Goal: Information Seeking & Learning: Learn about a topic

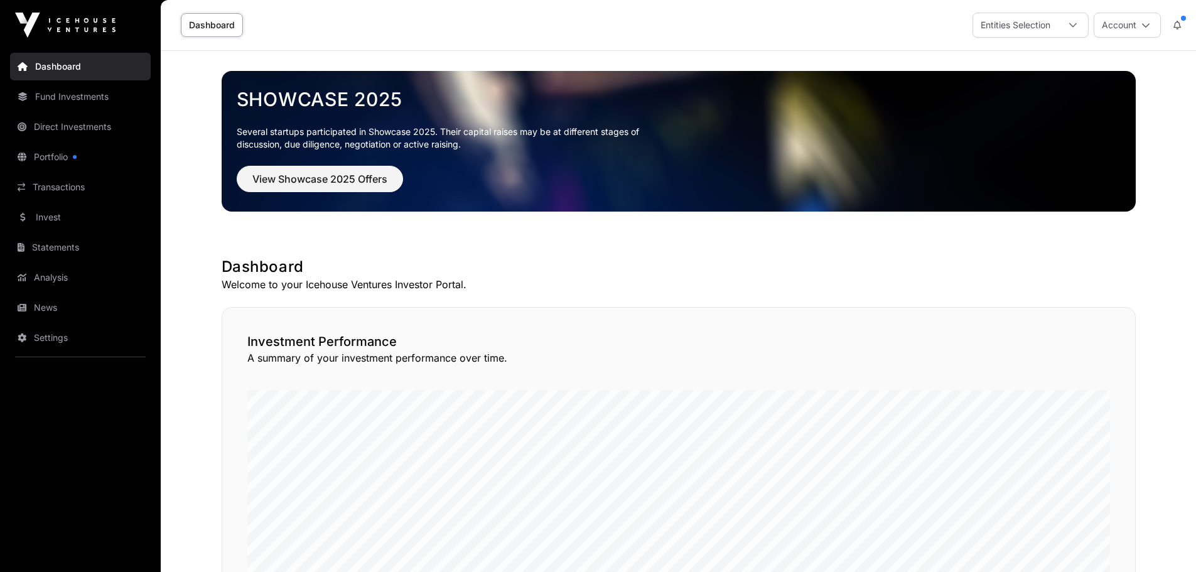
click at [50, 216] on link "Invest" at bounding box center [80, 217] width 141 height 28
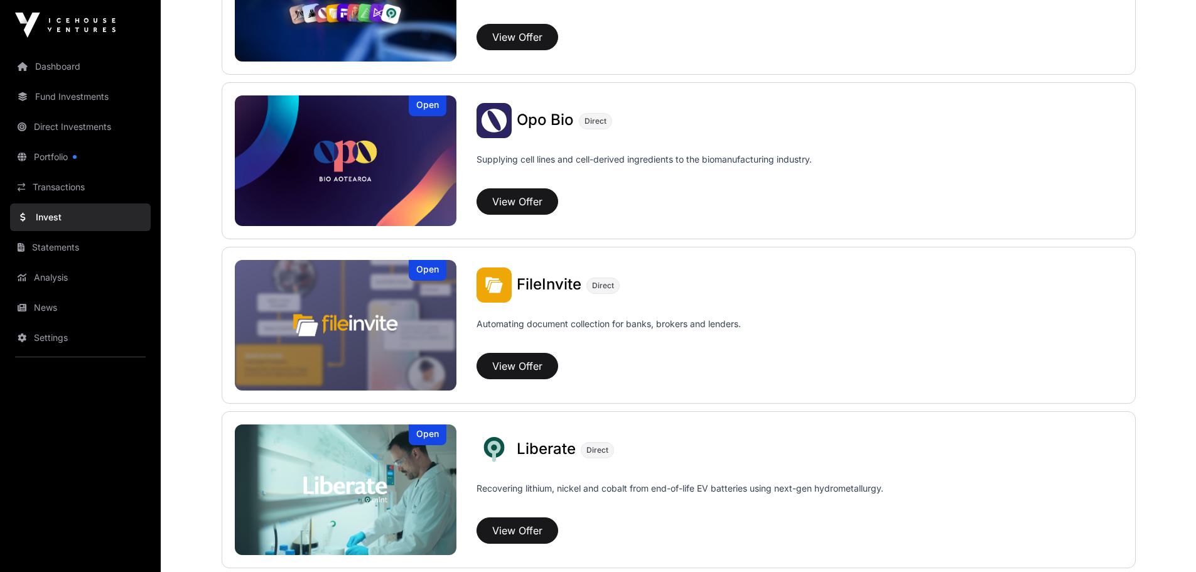
scroll to position [573, 0]
click at [512, 364] on button "View Offer" at bounding box center [518, 365] width 82 height 26
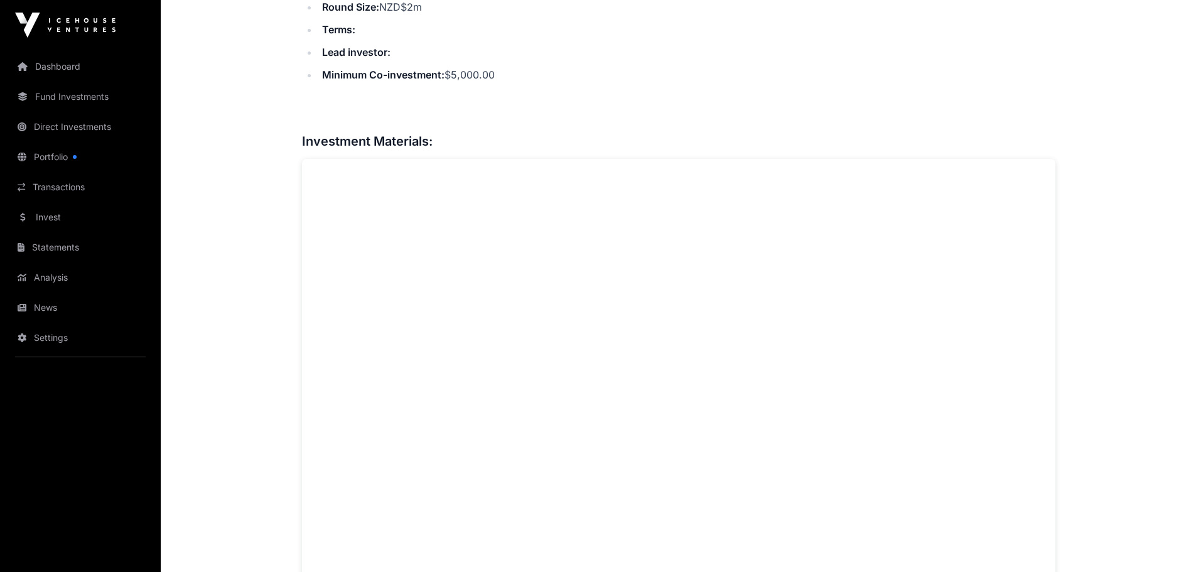
scroll to position [806, 0]
click at [55, 155] on link "Portfolio" at bounding box center [80, 157] width 141 height 28
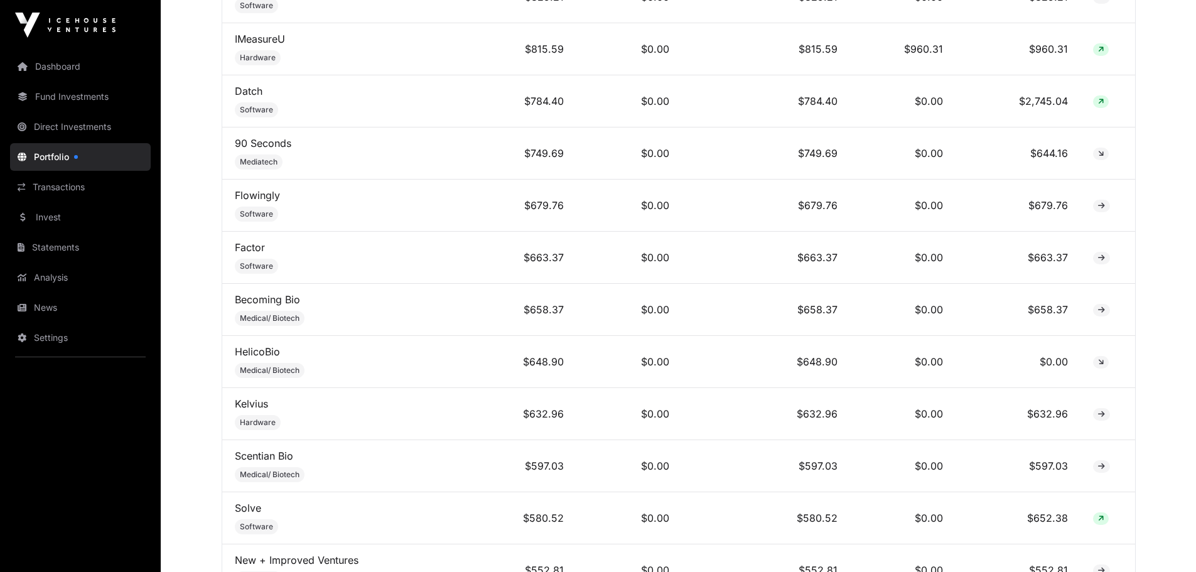
scroll to position [6328, 0]
click at [257, 374] on span "Medical/ Biotech" at bounding box center [270, 370] width 60 height 10
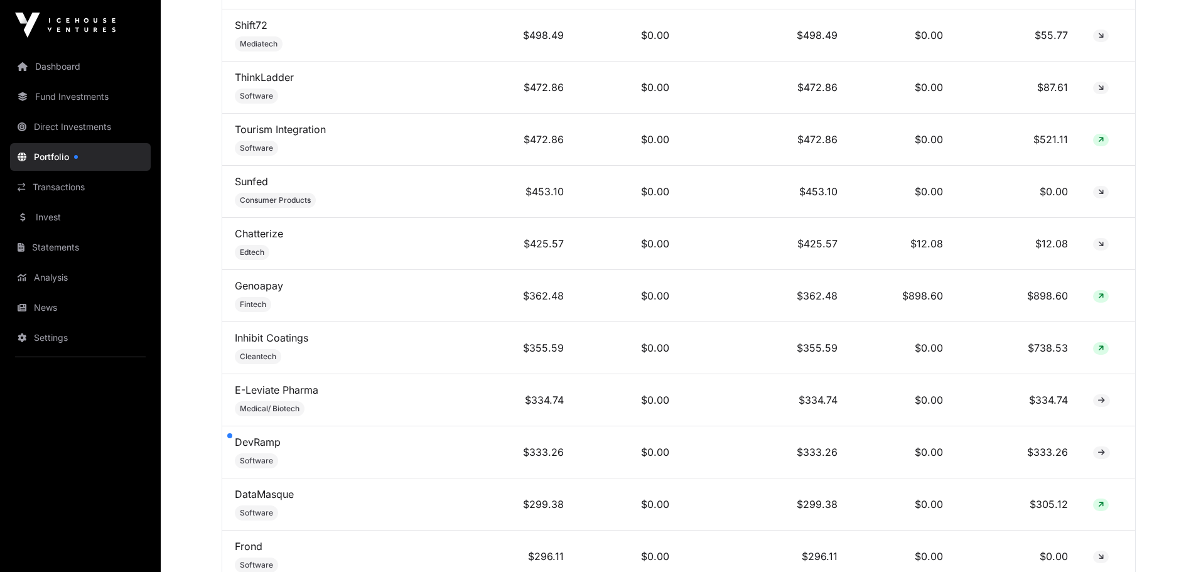
scroll to position [7122, 0]
